Goal: Navigation & Orientation: Understand site structure

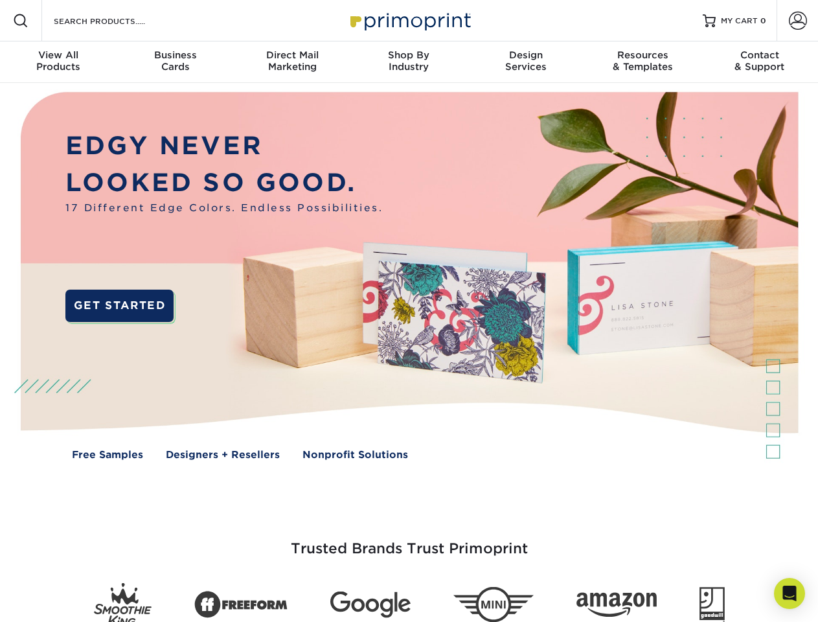
click at [409, 311] on img at bounding box center [409, 285] width 810 height 405
click at [21, 21] on span at bounding box center [21, 21] width 16 height 16
click at [798, 21] on span at bounding box center [798, 21] width 18 height 18
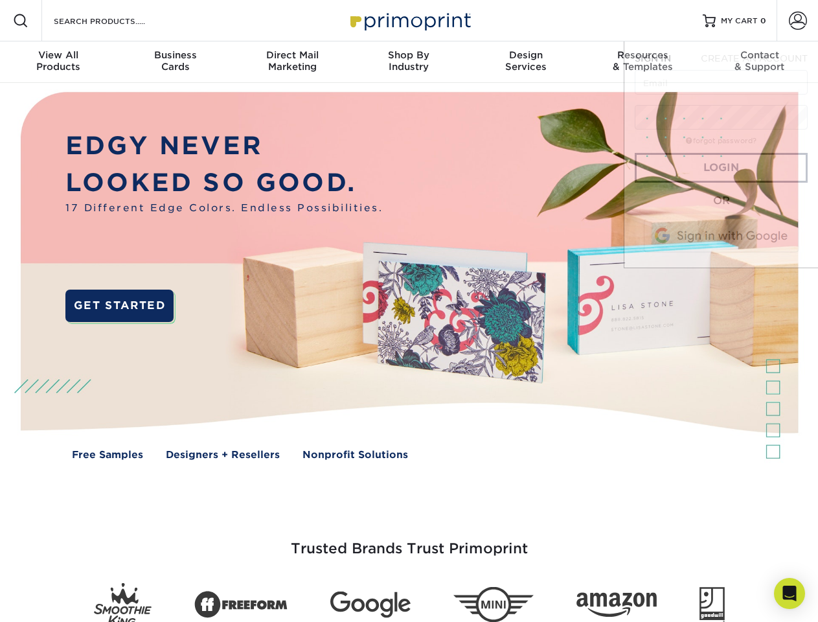
click at [58, 62] on div "View All Products" at bounding box center [58, 60] width 117 height 23
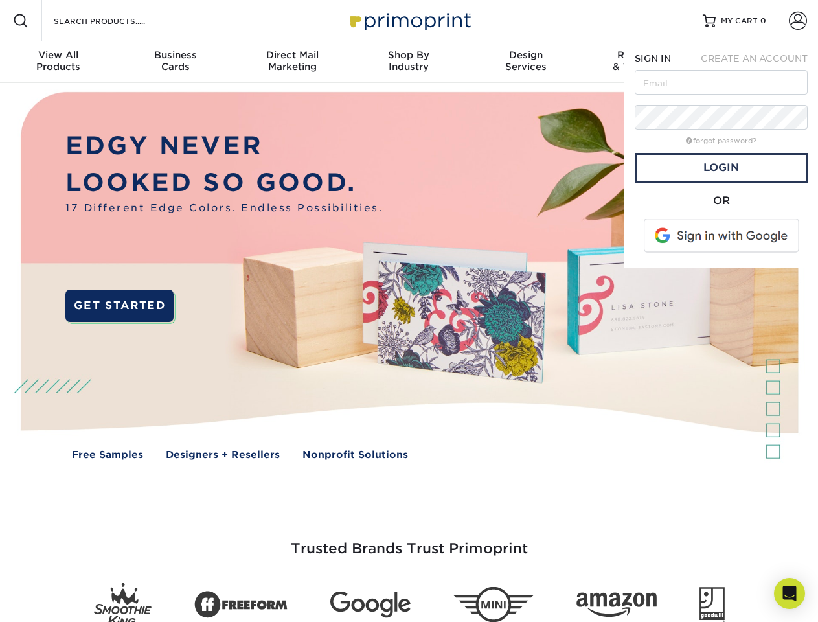
click at [175, 62] on div "Business Cards" at bounding box center [175, 60] width 117 height 23
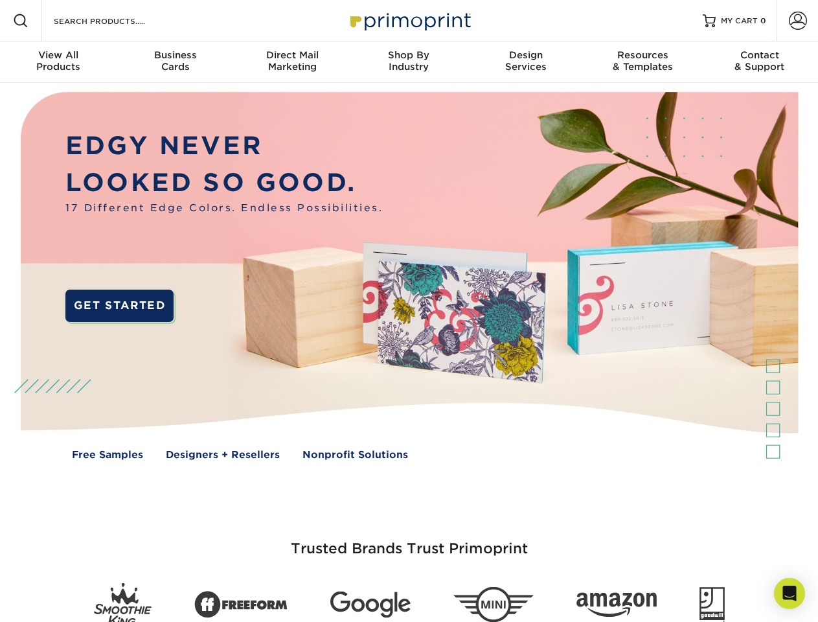
click at [292, 62] on div "Direct Mail Marketing" at bounding box center [292, 60] width 117 height 23
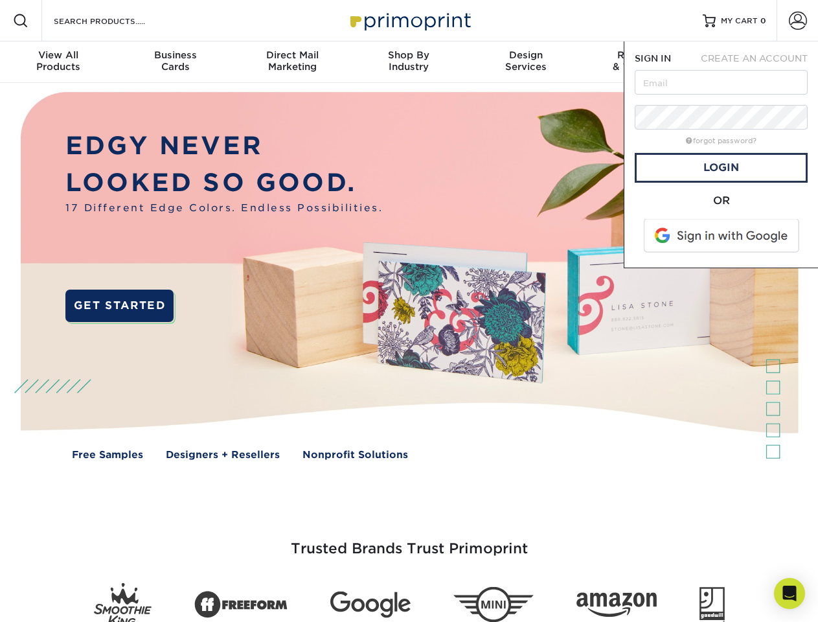
click at [409, 62] on div "Shop By Industry" at bounding box center [409, 60] width 117 height 23
click at [526, 62] on div "Design Services" at bounding box center [526, 60] width 117 height 23
click at [643, 62] on span "SIGN IN" at bounding box center [653, 58] width 36 height 10
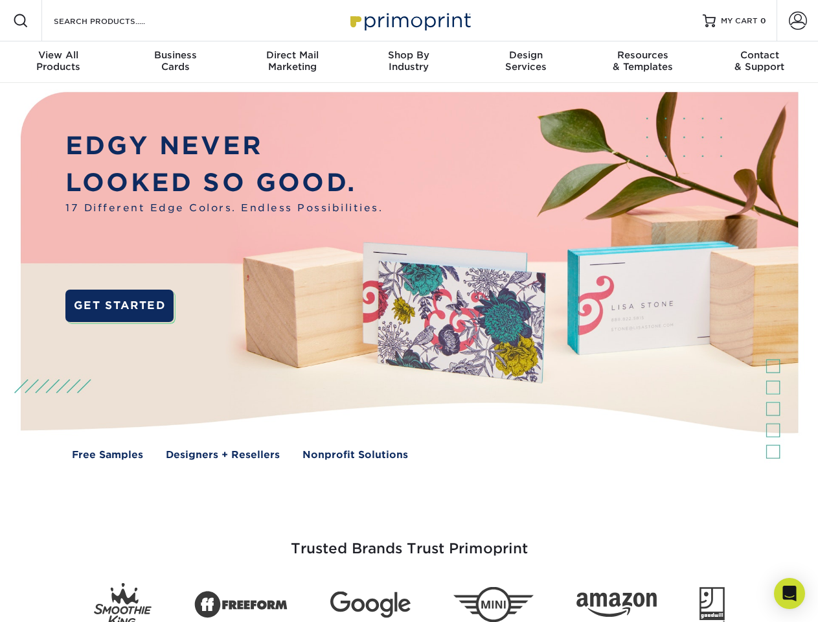
click at [760, 62] on div "Contact & Support" at bounding box center [760, 60] width 117 height 23
